Goal: Task Accomplishment & Management: Use online tool/utility

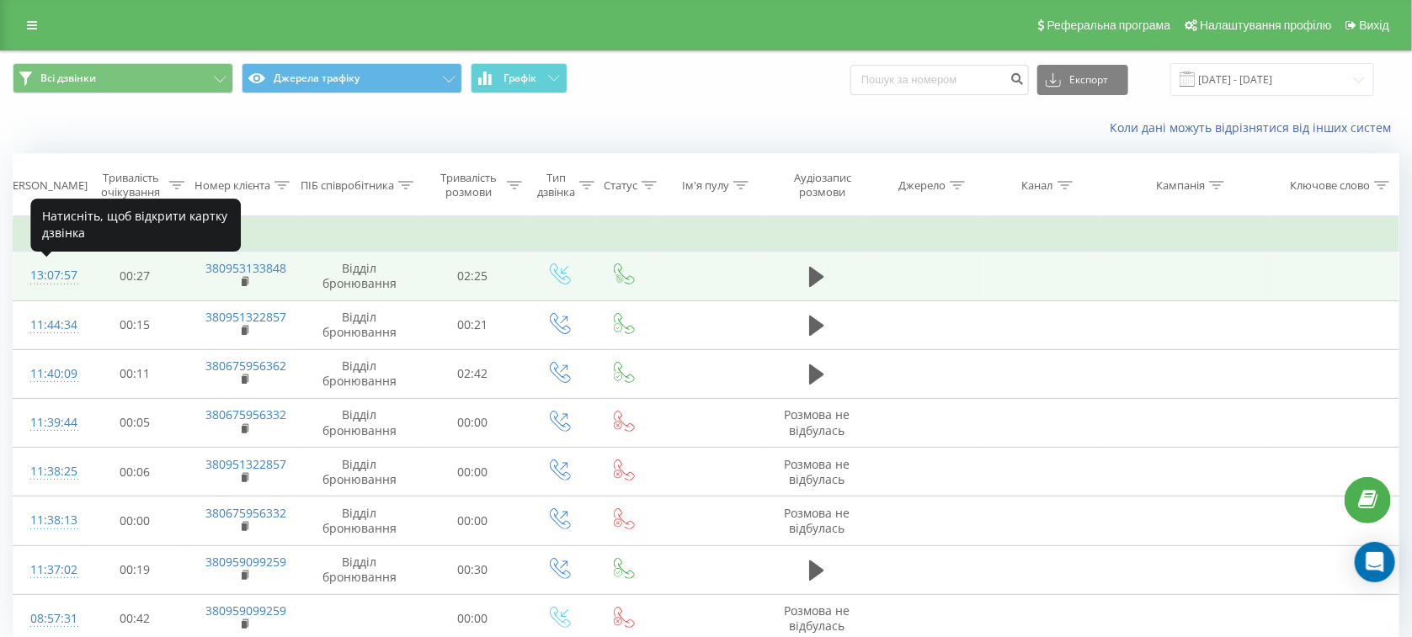
click at [51, 280] on div "13:07:57" at bounding box center [47, 275] width 35 height 33
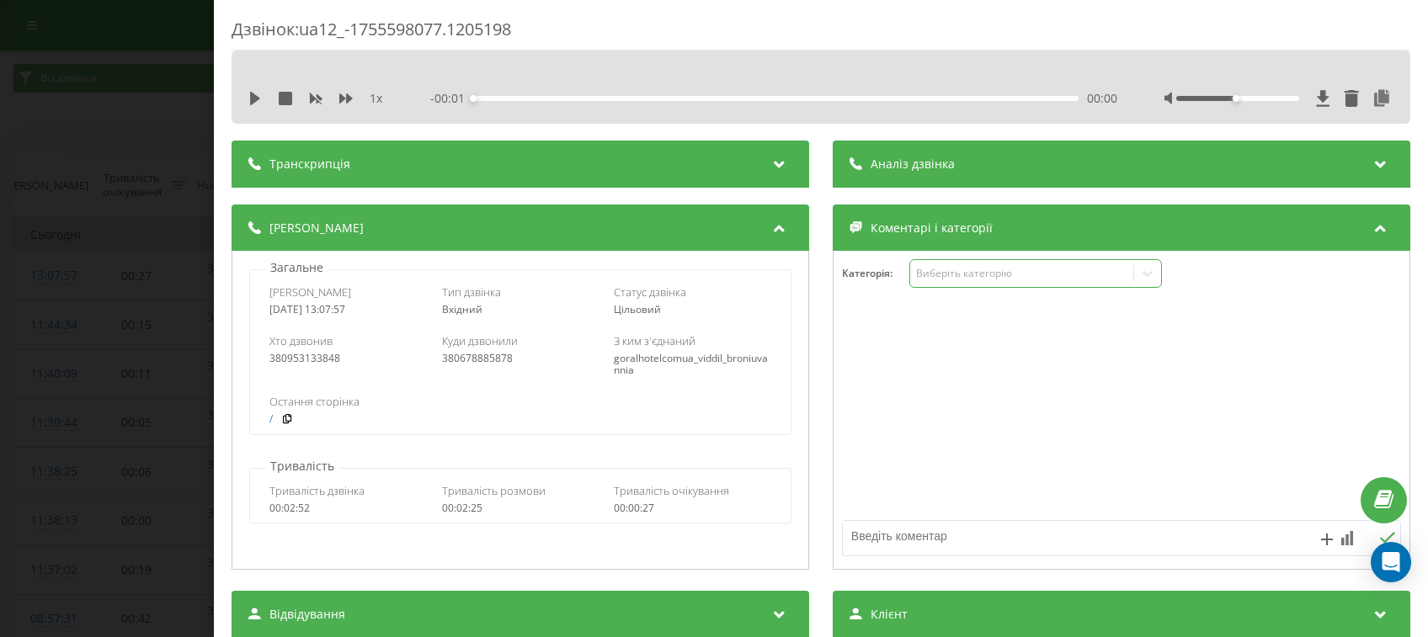
click at [972, 275] on div "Виберіть категорію" at bounding box center [1022, 273] width 210 height 13
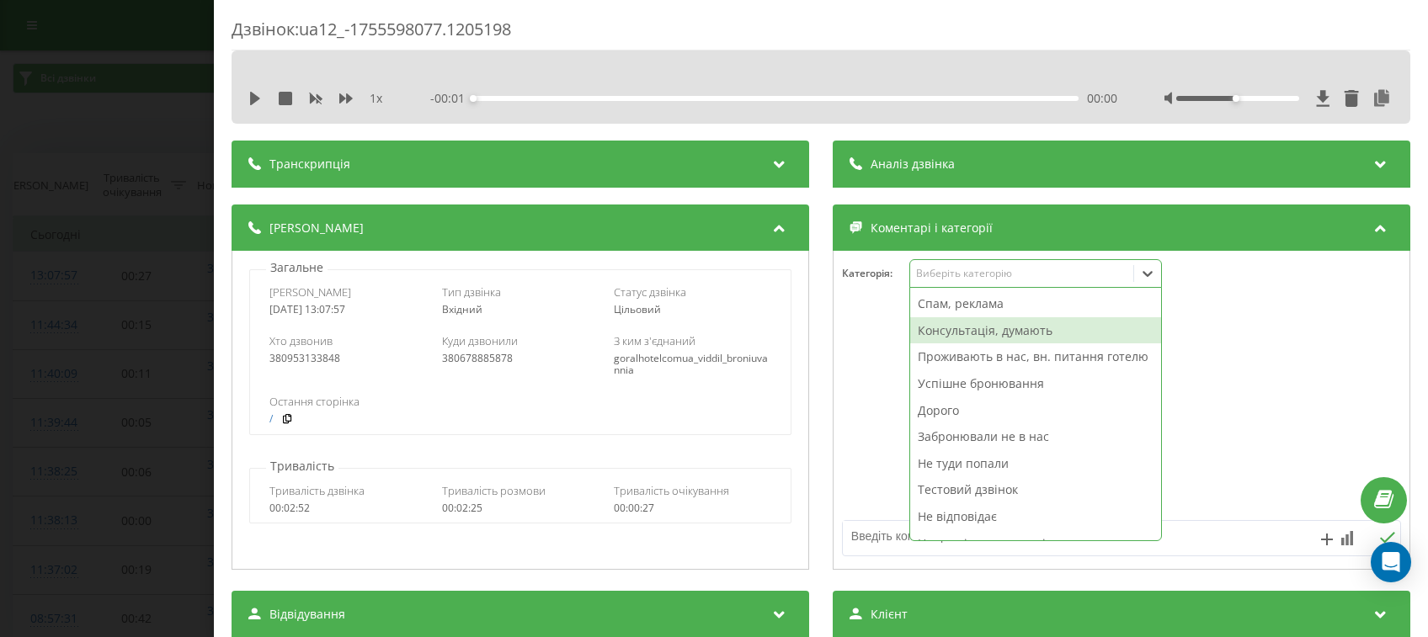
click at [953, 338] on div "Консультація, думають" at bounding box center [1035, 330] width 251 height 27
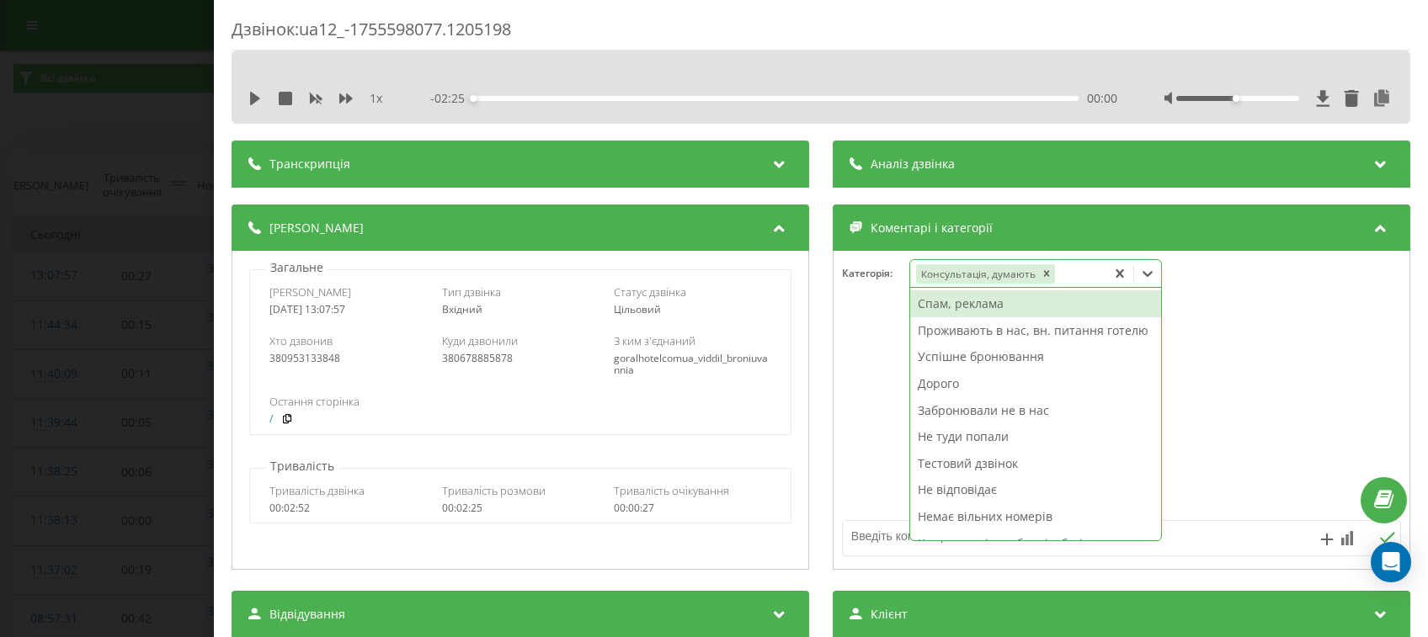
click at [0, 200] on div "Дзвінок : ua12_-1755598077.1205198 1 x - 02:25 00:00 00:00 Транскрипція Для AI-…" at bounding box center [714, 318] width 1428 height 637
